Goal: Information Seeking & Learning: Learn about a topic

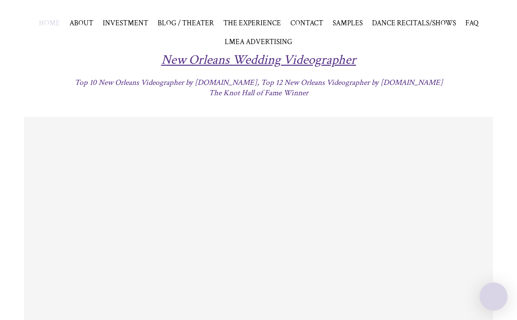
scroll to position [56, 0]
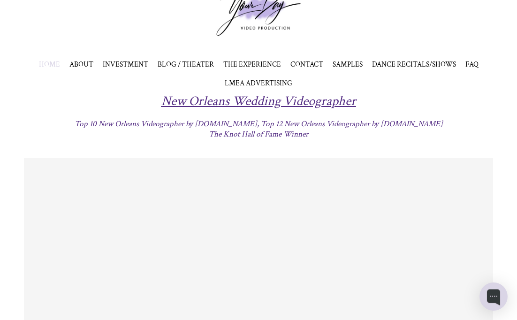
click at [131, 66] on span "INVESTMENT" at bounding box center [126, 64] width 46 height 9
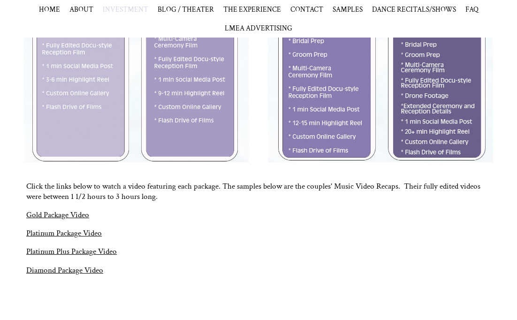
scroll to position [498, 0]
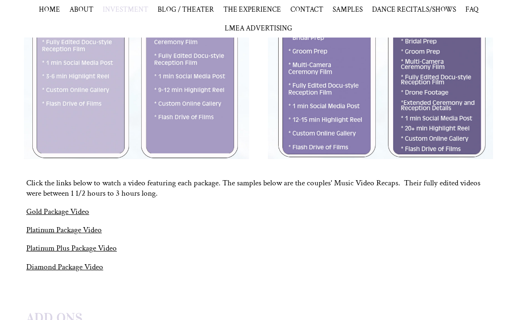
click at [86, 254] on div "Click the links below to watch a video featuring each package. The samples belo…" at bounding box center [258, 234] width 465 height 112
click at [86, 251] on link "Platinum Plus Package Video" at bounding box center [71, 248] width 91 height 10
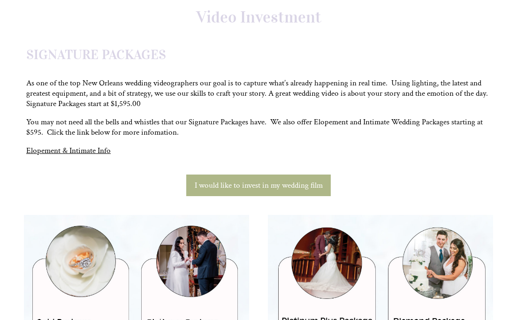
scroll to position [0, 0]
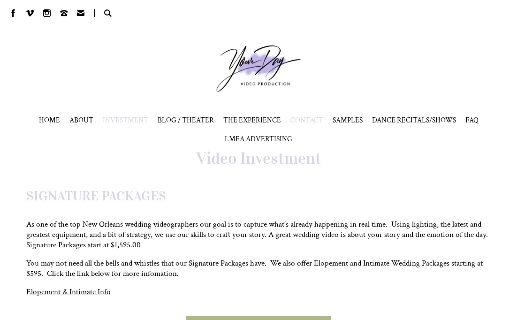
click at [315, 122] on span "CONTACT" at bounding box center [307, 119] width 33 height 9
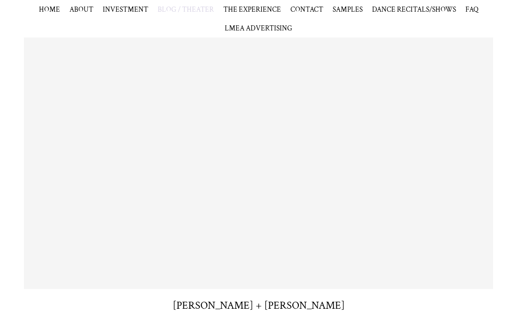
scroll to position [312, 0]
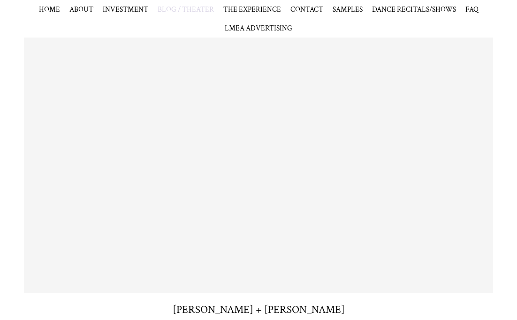
click at [259, 8] on span "THE EXPERIENCE" at bounding box center [252, 9] width 58 height 9
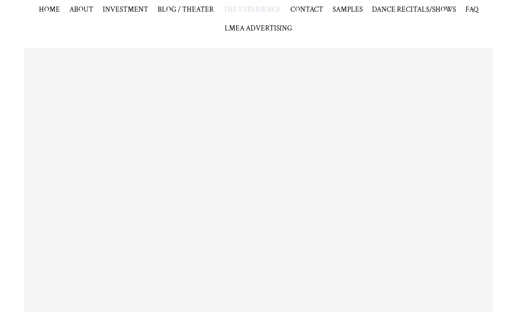
scroll to position [991, 0]
click at [354, 10] on span "SAMPLES" at bounding box center [348, 9] width 30 height 9
click at [342, 25] on link "VIDEO" at bounding box center [344, 27] width 22 height 9
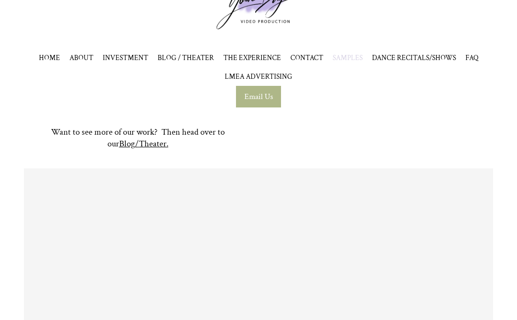
scroll to position [53, 0]
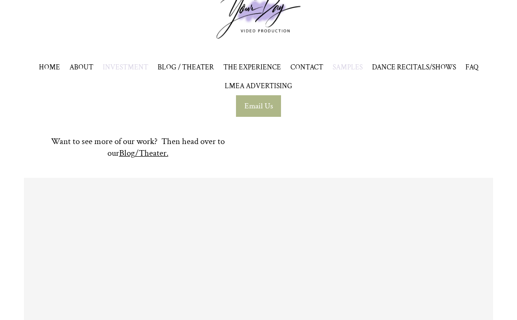
click at [142, 69] on span "INVESTMENT" at bounding box center [126, 66] width 46 height 9
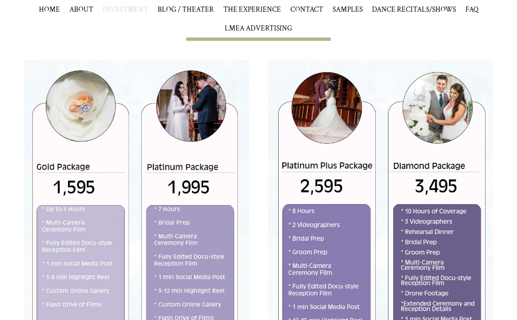
scroll to position [298, 0]
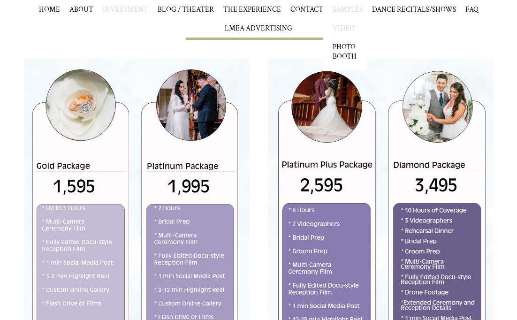
click at [339, 26] on link "VIDEO" at bounding box center [344, 27] width 22 height 9
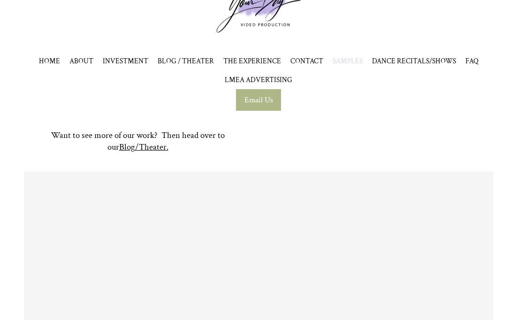
scroll to position [66, 0]
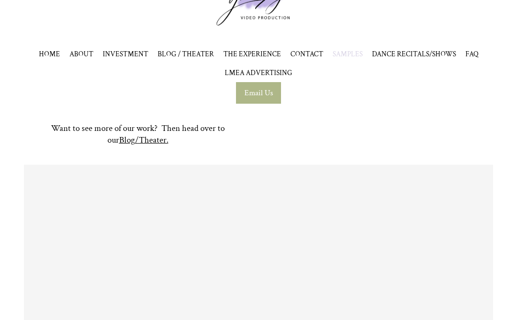
click at [294, 54] on span "CONTACT" at bounding box center [307, 53] width 33 height 9
click at [504, 128] on div "Want to see more of our work? Then head over to our Blog/Theater." at bounding box center [258, 134] width 517 height 23
click at [119, 54] on span "INVESTMENT" at bounding box center [126, 53] width 46 height 9
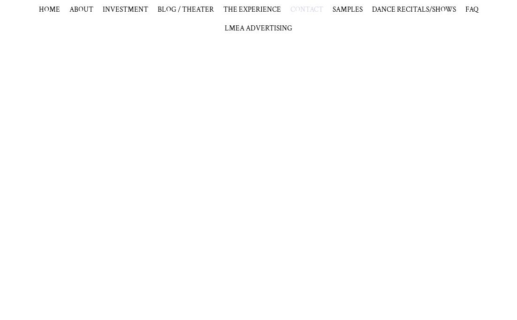
scroll to position [225, 0]
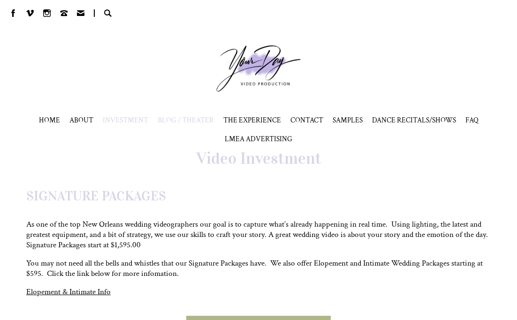
click at [189, 122] on span "BLOG / THEATER" at bounding box center [186, 119] width 56 height 9
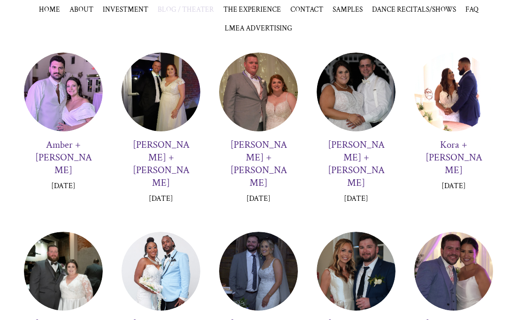
scroll to position [1443, 0]
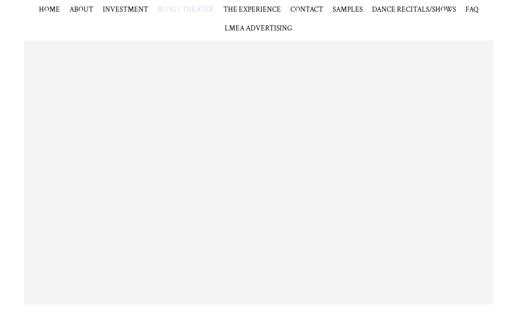
scroll to position [292, 0]
click at [184, 7] on span "BLOG / THEATER" at bounding box center [186, 9] width 56 height 9
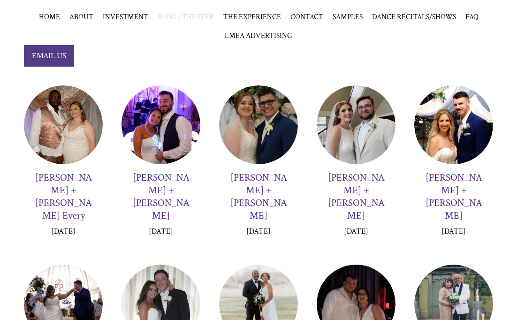
scroll to position [107, 0]
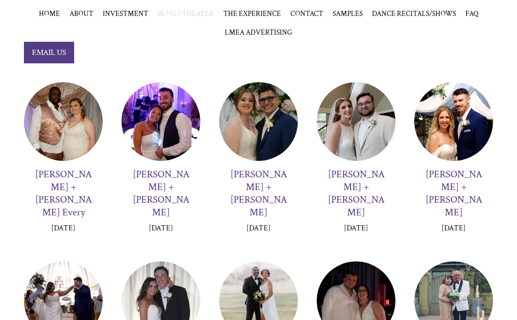
click at [79, 113] on div at bounding box center [63, 121] width 79 height 79
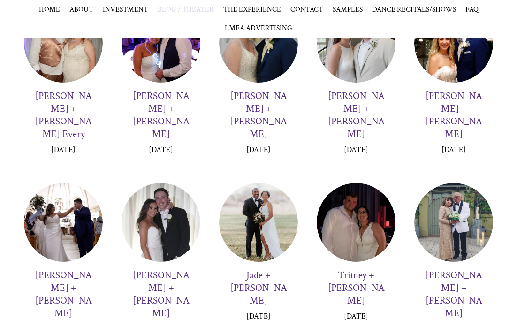
scroll to position [207, 0]
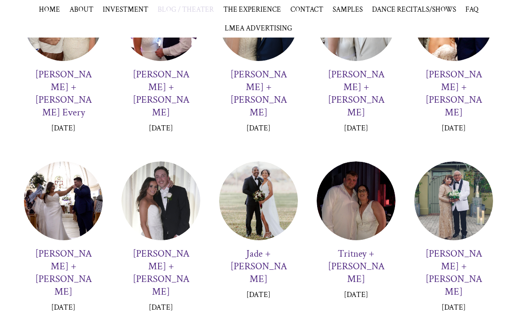
click at [266, 192] on div at bounding box center [258, 201] width 79 height 79
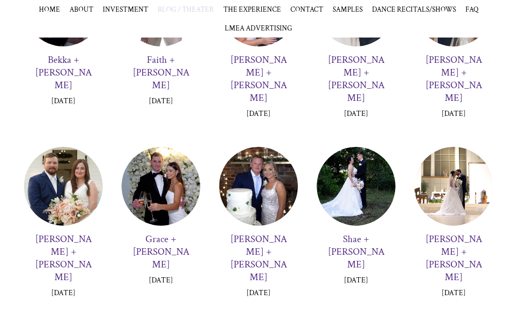
scroll to position [798, 0]
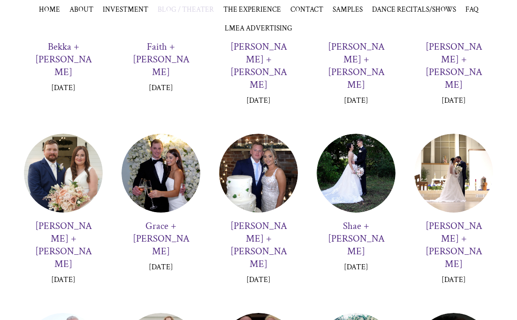
click at [156, 134] on div at bounding box center [161, 173] width 79 height 79
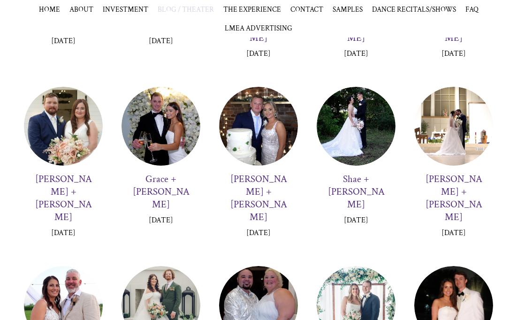
scroll to position [850, 0]
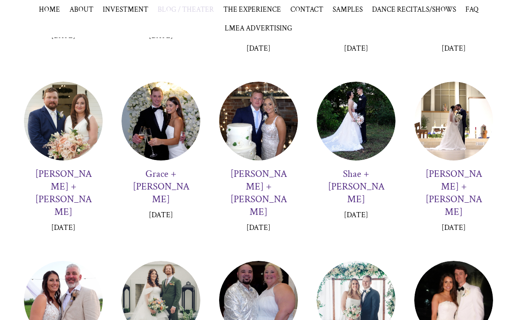
click at [157, 261] on div at bounding box center [161, 300] width 79 height 79
click at [75, 261] on div at bounding box center [63, 300] width 79 height 79
click at [271, 261] on div at bounding box center [258, 300] width 79 height 79
click at [381, 261] on div at bounding box center [356, 300] width 79 height 79
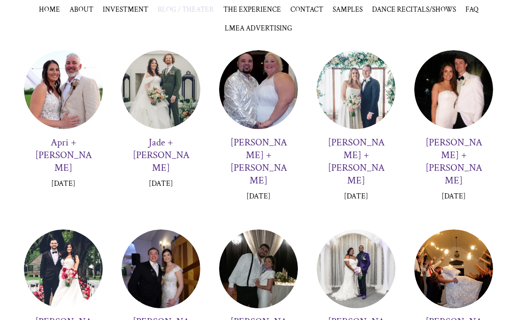
scroll to position [1064, 0]
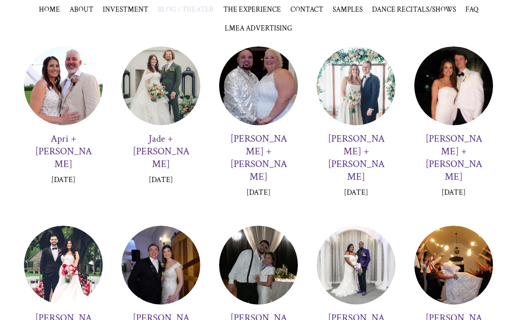
click at [477, 226] on div at bounding box center [454, 265] width 79 height 79
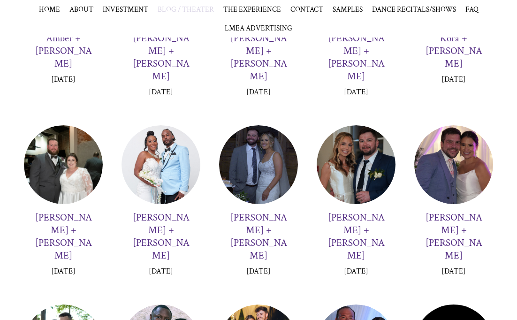
scroll to position [1548, 0]
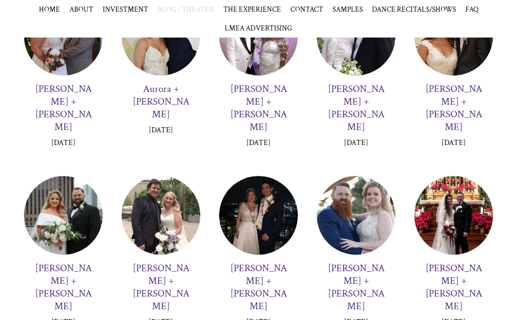
scroll to position [2037, 0]
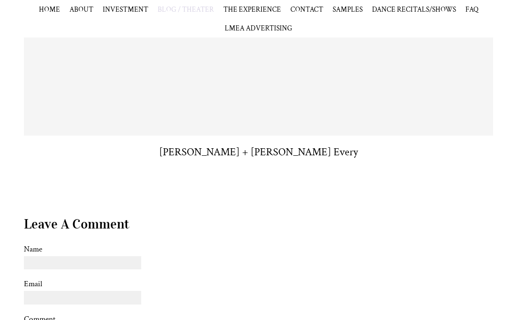
scroll to position [258, 0]
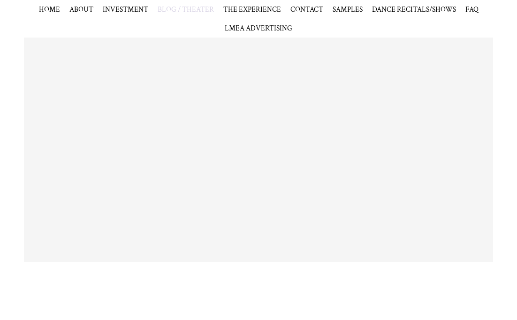
scroll to position [335, 0]
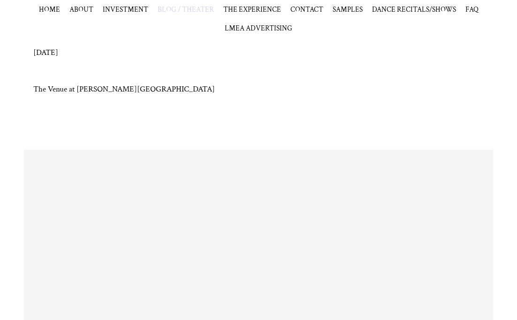
scroll to position [201, 0]
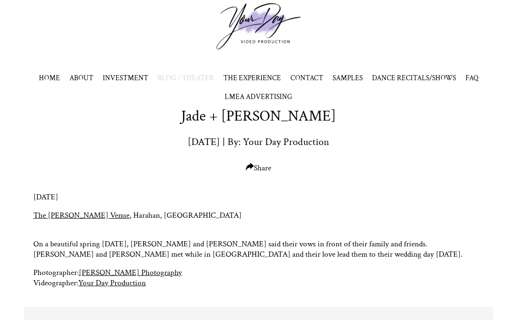
scroll to position [44, 0]
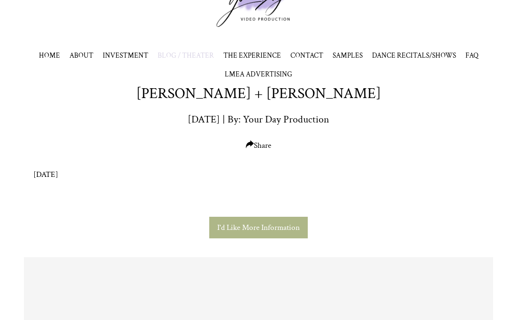
scroll to position [70, 0]
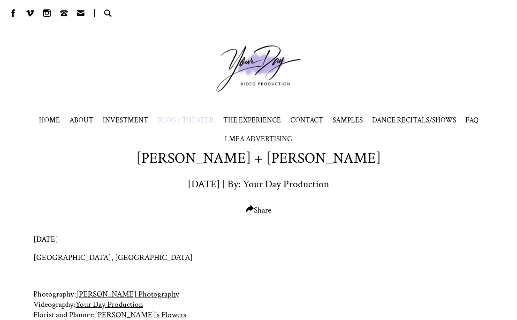
click at [352, 214] on div "Rachel + Alex Harvey Jun 13, 2024 | By: Your Day Production Share" at bounding box center [258, 181] width 517 height 67
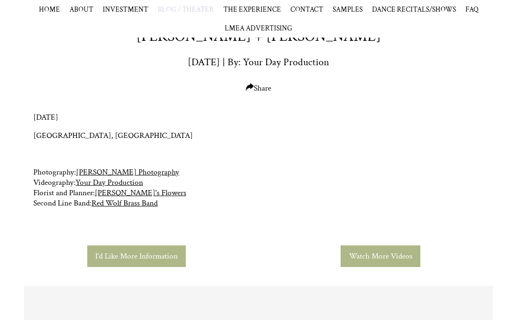
scroll to position [127, 0]
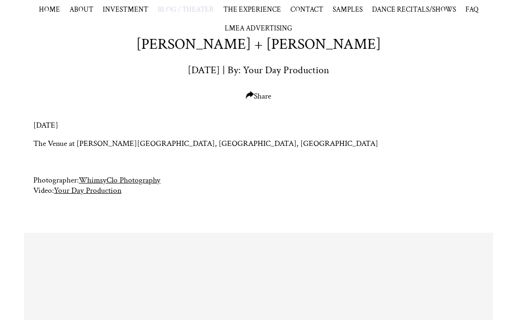
scroll to position [119, 0]
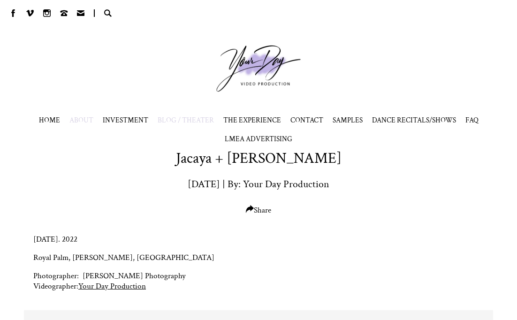
click at [85, 116] on span "ABOUT" at bounding box center [81, 119] width 24 height 9
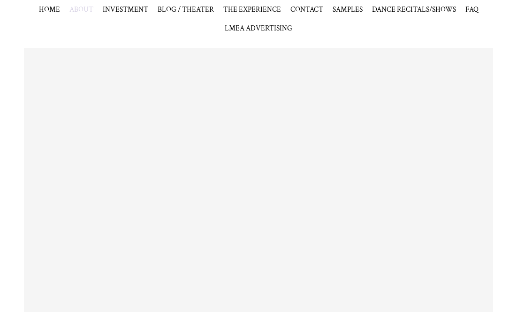
scroll to position [910, 0]
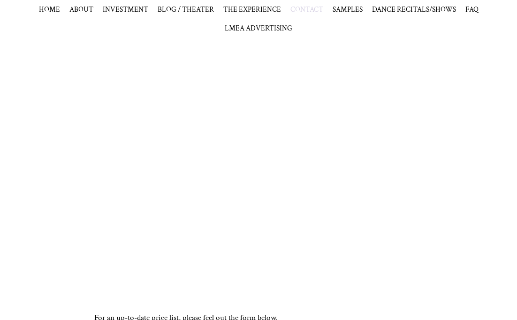
scroll to position [245, 0]
click at [194, 6] on span "BLOG / THEATER" at bounding box center [186, 9] width 56 height 9
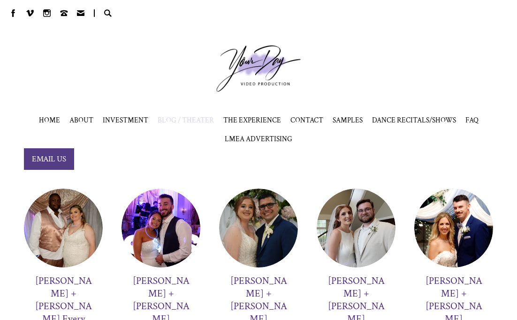
click at [161, 236] on div at bounding box center [161, 228] width 79 height 79
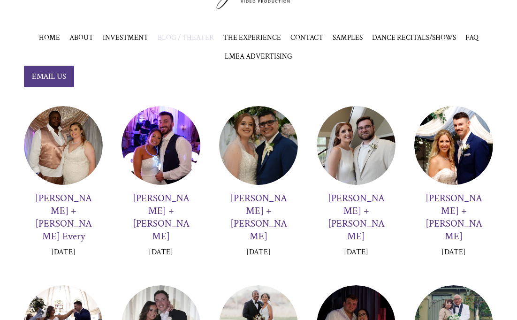
scroll to position [84, 0]
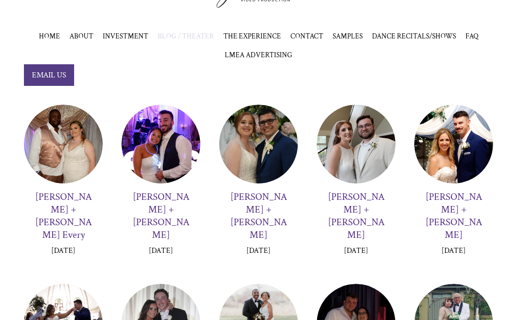
click at [256, 130] on div at bounding box center [258, 144] width 79 height 79
click at [372, 155] on div at bounding box center [356, 144] width 79 height 79
click at [462, 157] on div at bounding box center [454, 144] width 79 height 79
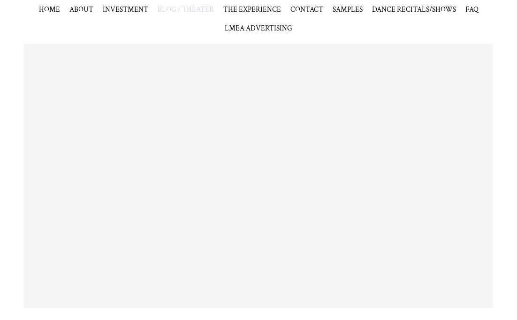
scroll to position [268, 0]
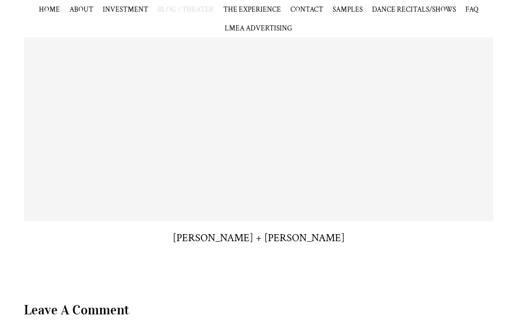
scroll to position [421, 0]
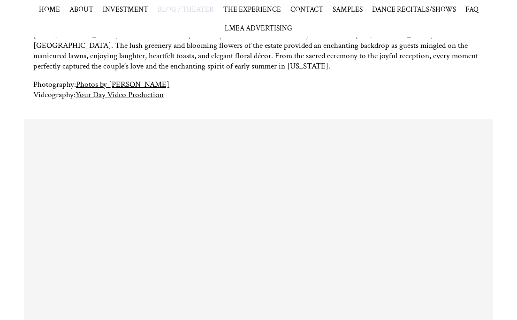
scroll to position [275, 0]
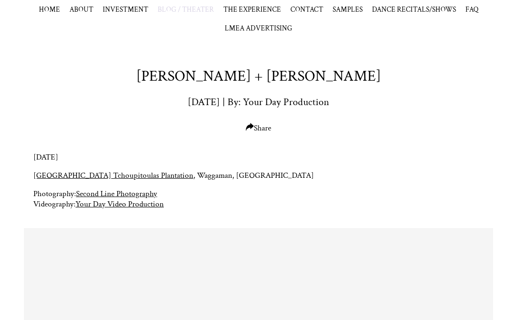
scroll to position [270, 0]
